Goal: Transaction & Acquisition: Purchase product/service

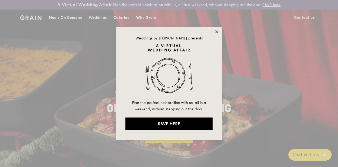
click at [215, 32] on icon at bounding box center [216, 31] width 5 height 5
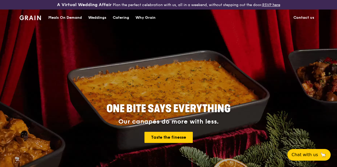
click at [68, 21] on div "Meals On Demand" at bounding box center [65, 18] width 34 height 16
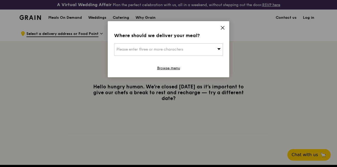
click at [167, 49] on span "Please enter three or more characters" at bounding box center [149, 49] width 67 height 4
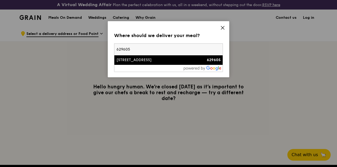
type input "629605"
click at [139, 57] on div "[STREET_ADDRESS]" at bounding box center [155, 59] width 78 height 5
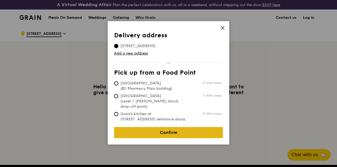
click at [162, 127] on link "Confirm" at bounding box center [168, 132] width 109 height 11
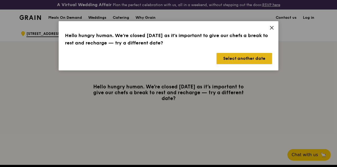
click at [236, 59] on button "Select another date" at bounding box center [244, 58] width 55 height 11
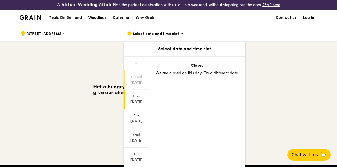
click at [137, 102] on div "[DATE]" at bounding box center [136, 99] width 25 height 19
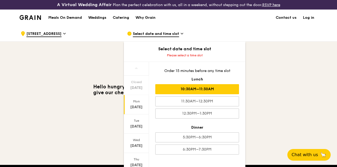
click at [206, 94] on div "10:30AM–11:30AM" at bounding box center [197, 89] width 84 height 10
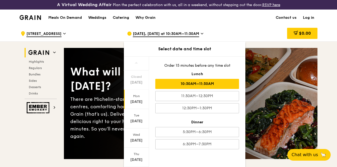
click at [194, 86] on div "10:30AM–11:30AM" at bounding box center [197, 84] width 84 height 10
click at [200, 88] on div "10:30AM–11:30AM" at bounding box center [197, 84] width 84 height 10
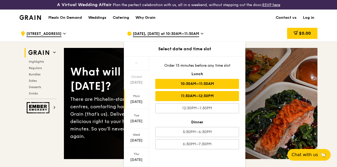
click at [204, 97] on div "11:30AM–12:30PM" at bounding box center [197, 96] width 84 height 10
click at [213, 89] on div "10:30AM–11:30AM" at bounding box center [197, 84] width 84 height 10
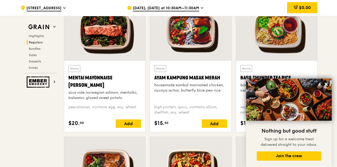
scroll to position [508, 0]
